Goal: Find specific page/section: Find specific page/section

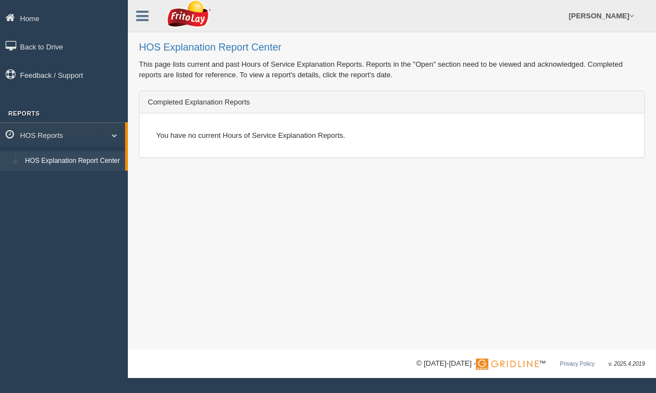
click at [74, 166] on link "HOS Explanation Report Center" at bounding box center [72, 161] width 105 height 20
click at [112, 141] on link "HOS Reports" at bounding box center [62, 134] width 125 height 25
click at [112, 139] on link "HOS Reports" at bounding box center [64, 134] width 128 height 25
click at [29, 22] on link "Home" at bounding box center [64, 18] width 128 height 25
click at [51, 49] on link "Back to Drive" at bounding box center [64, 46] width 128 height 25
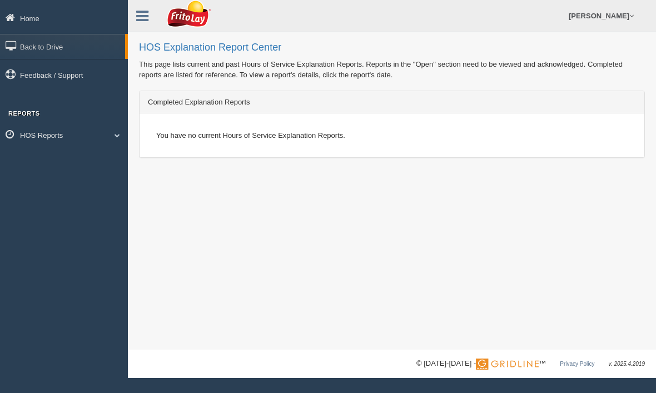
click at [117, 136] on span at bounding box center [113, 135] width 14 height 6
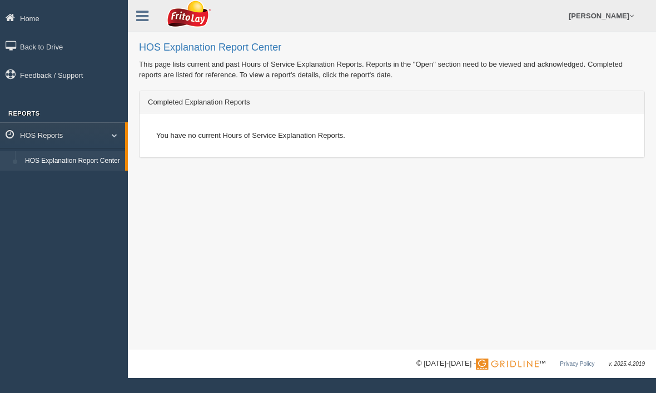
click at [81, 163] on link "HOS Explanation Report Center" at bounding box center [72, 161] width 105 height 20
click at [148, 20] on icon at bounding box center [142, 16] width 12 height 14
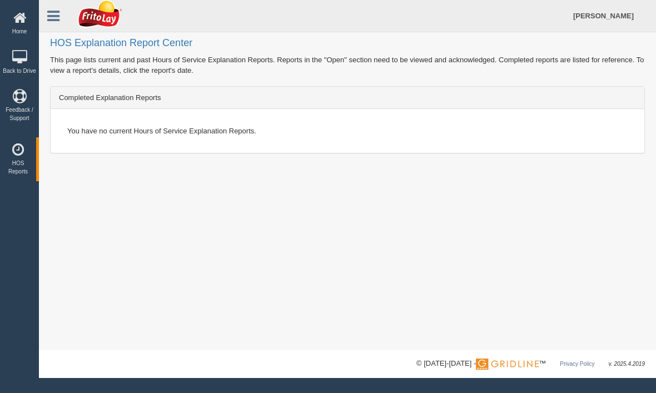
click at [14, 17] on icon at bounding box center [19, 18] width 33 height 14
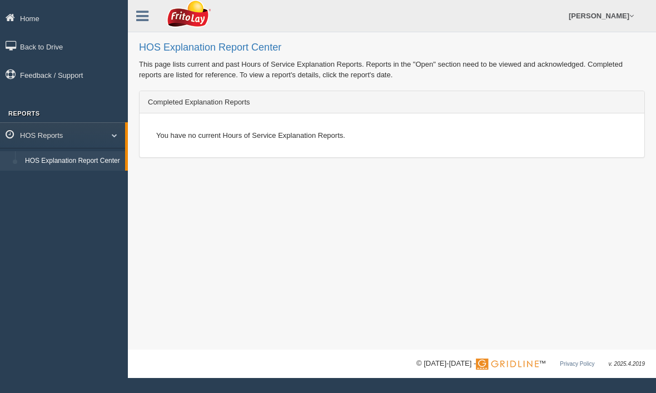
click at [627, 17] on link "[PERSON_NAME]" at bounding box center [601, 16] width 76 height 32
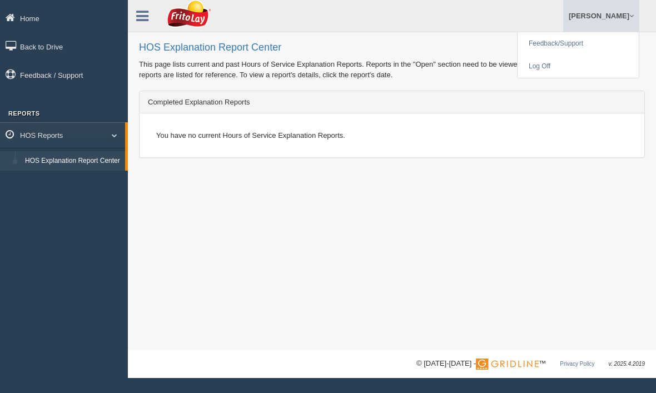
click at [455, 209] on div "HOS Explanation Report Center This page lists current and past Hours of Service…" at bounding box center [392, 174] width 528 height 349
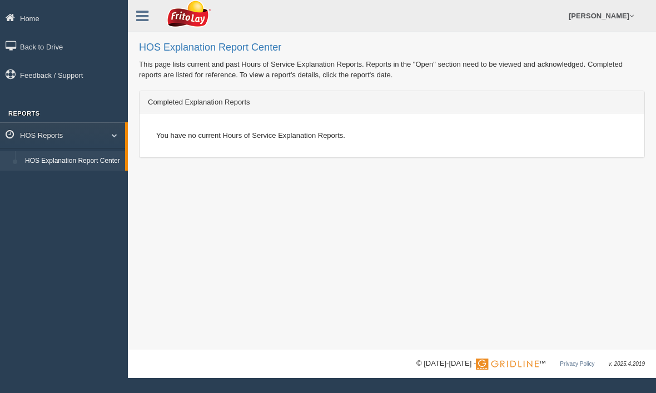
click at [163, 19] on div at bounding box center [147, 12] width 39 height 24
click at [143, 7] on link at bounding box center [142, 14] width 29 height 17
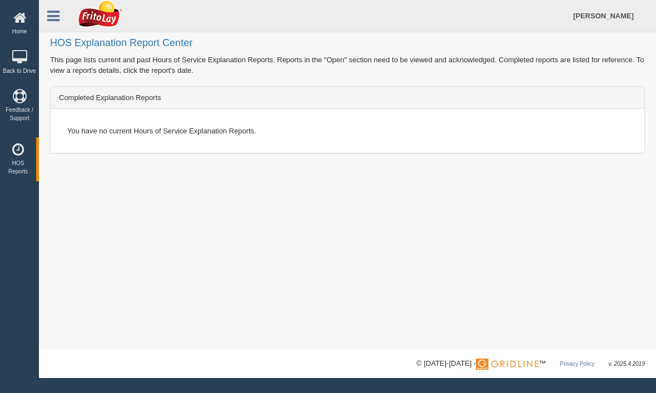
click at [54, 6] on link at bounding box center [53, 14] width 29 height 17
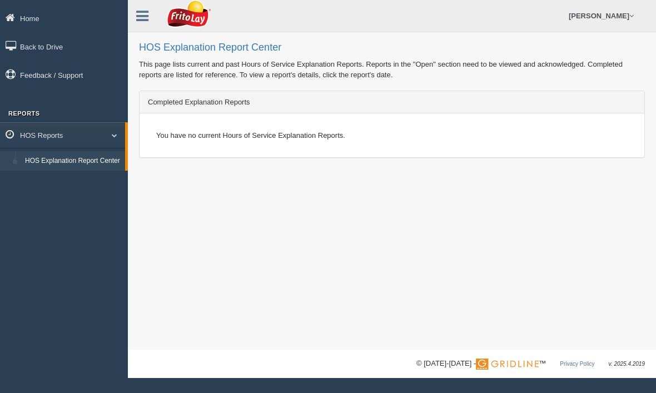
click at [48, 171] on link "HOS Explanation Report Center" at bounding box center [72, 161] width 105 height 20
click at [62, 171] on link "HOS Explanation Report Center" at bounding box center [72, 161] width 105 height 20
click at [105, 146] on link "HOS Reports" at bounding box center [62, 134] width 125 height 25
click at [108, 138] on link "HOS Reports" at bounding box center [64, 134] width 128 height 25
